Goal: Information Seeking & Learning: Learn about a topic

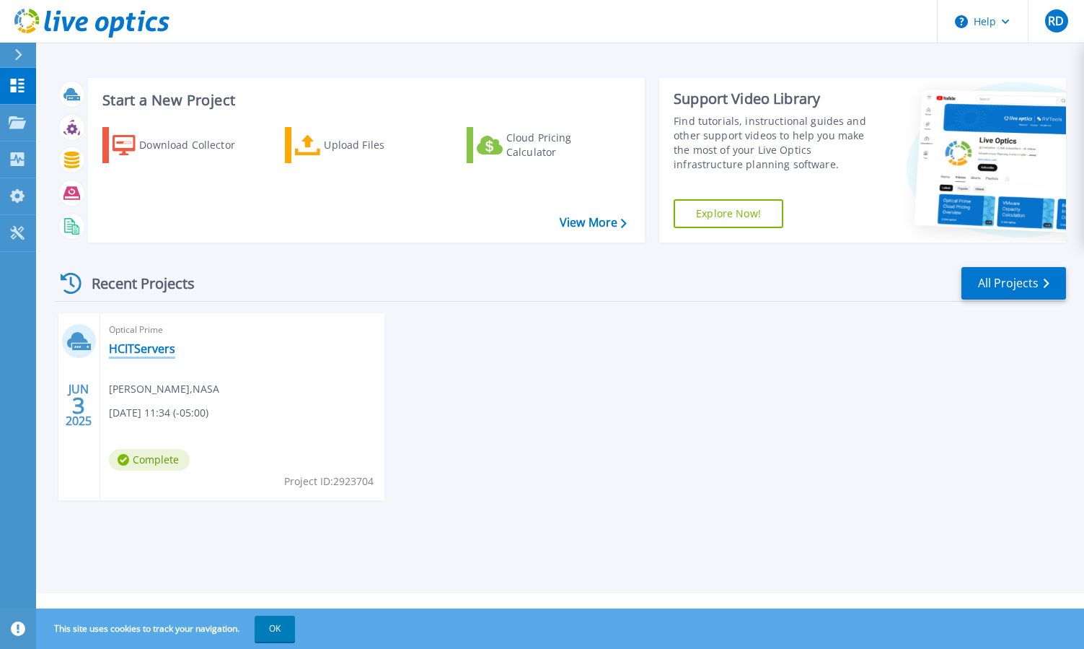
click at [146, 345] on link "HCITServers" at bounding box center [142, 348] width 66 height 14
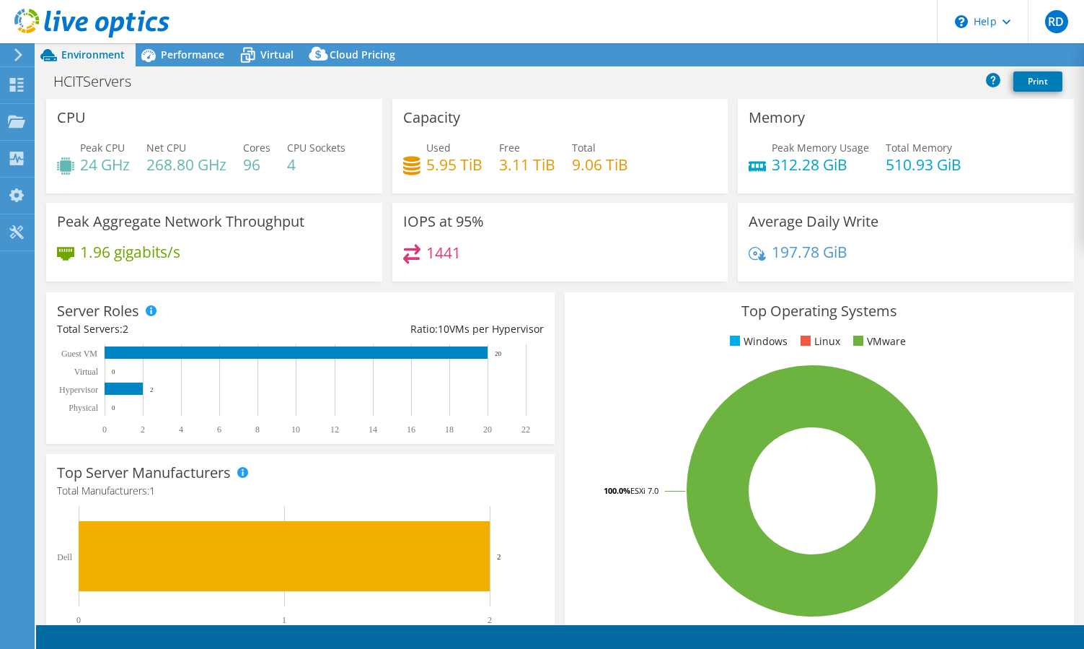
select select "USD"
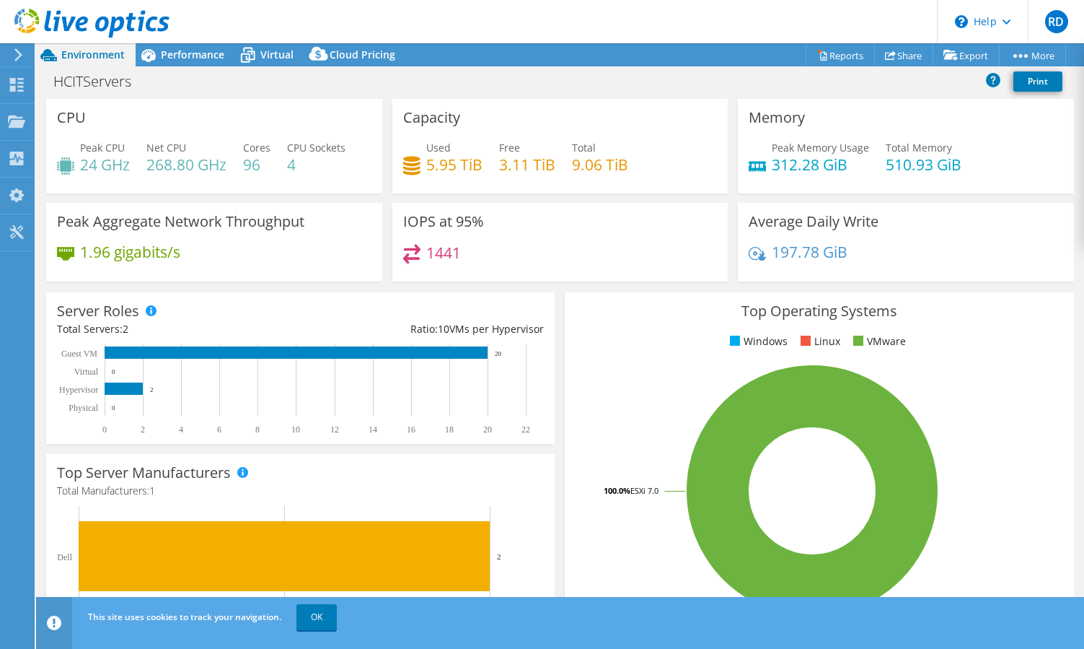
click at [95, 150] on span "Peak CPU" at bounding box center [102, 148] width 45 height 14
click at [303, 154] on span "CPU Sockets" at bounding box center [316, 148] width 58 height 14
click at [133, 163] on div "Peak CPU 24 GHz Net CPU 268.80 GHz Cores 96 CPU Sockets 4" at bounding box center [214, 163] width 315 height 47
click at [98, 163] on h4 "24 GHz" at bounding box center [105, 165] width 50 height 16
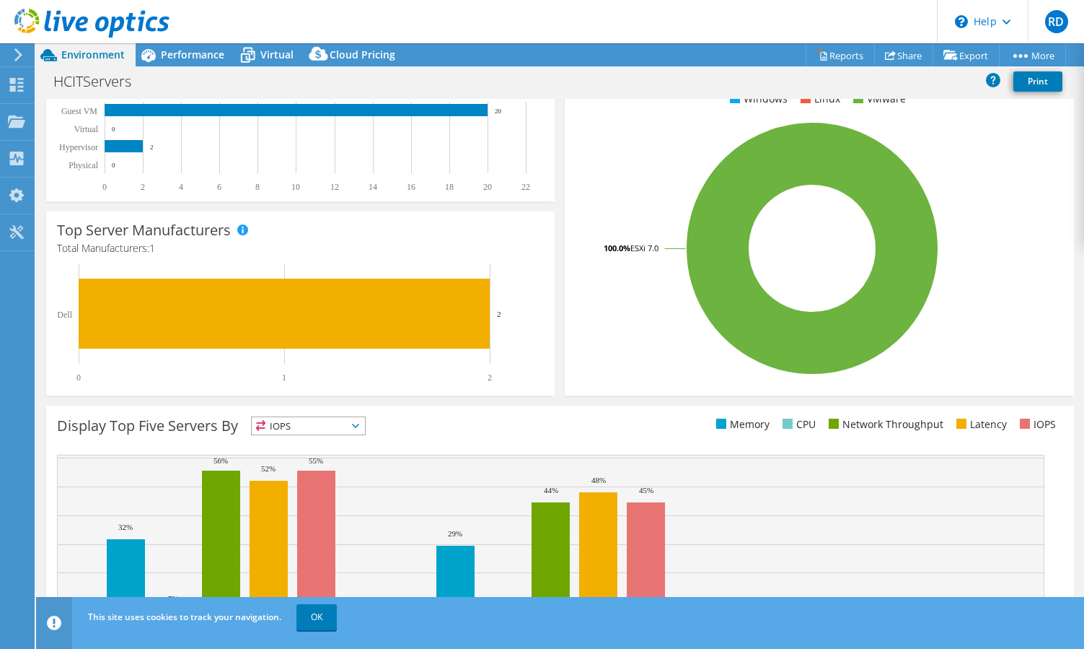
scroll to position [315, 0]
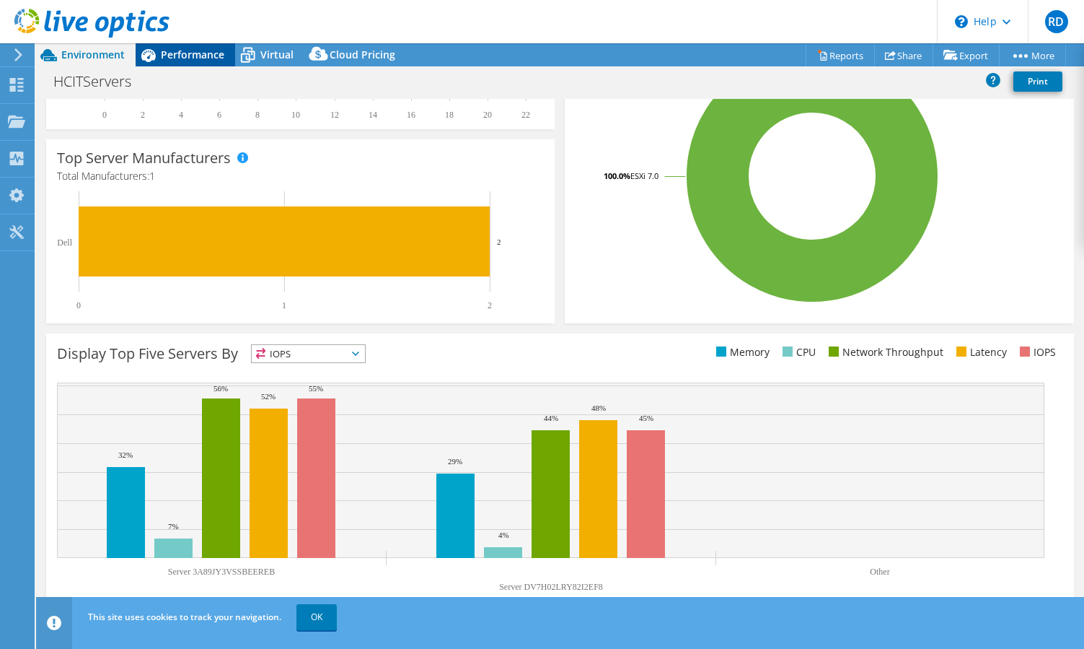
click at [185, 50] on span "Performance" at bounding box center [192, 55] width 63 height 14
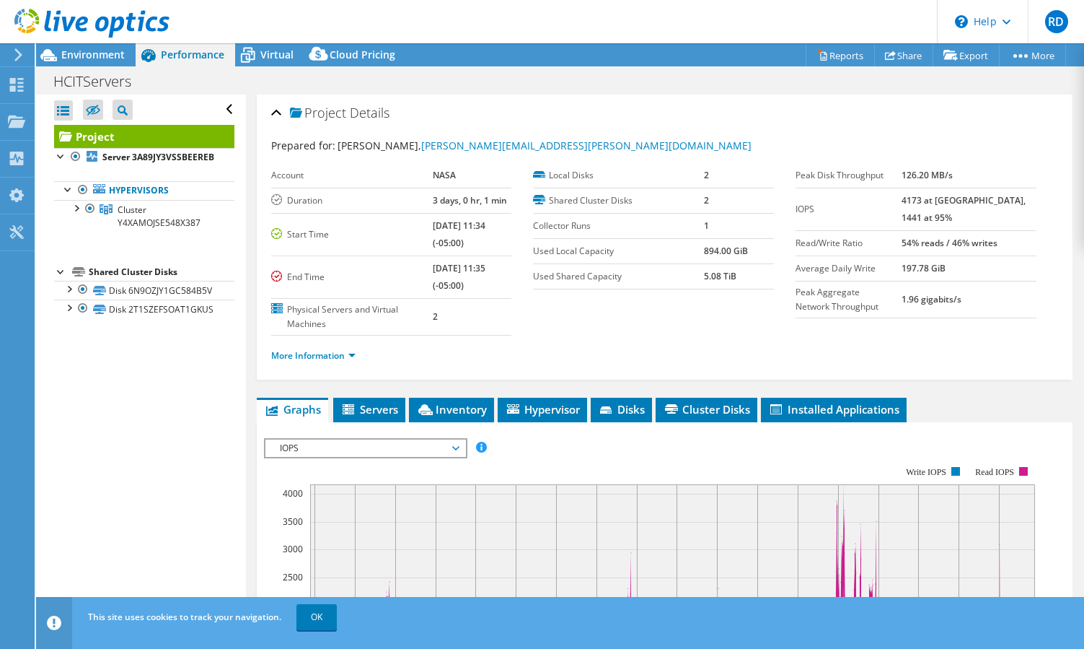
scroll to position [0, 0]
click at [106, 157] on b "Server 3A89JY3VSSBEEREB" at bounding box center [158, 157] width 112 height 12
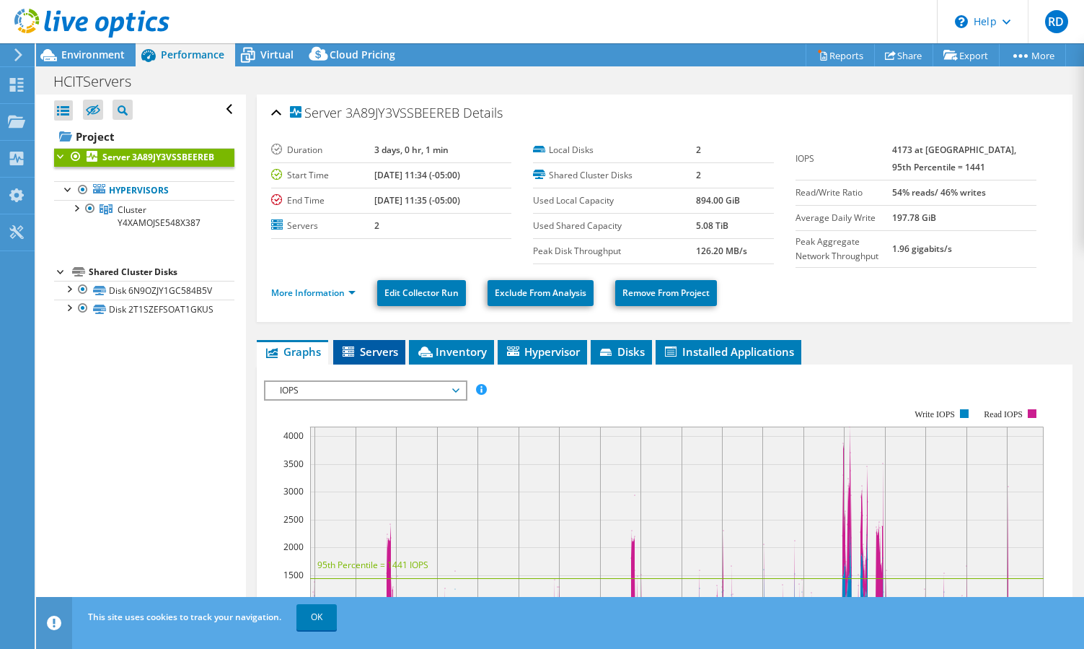
click at [364, 353] on span "Servers" at bounding box center [369, 351] width 58 height 14
